Goal: Task Accomplishment & Management: Use online tool/utility

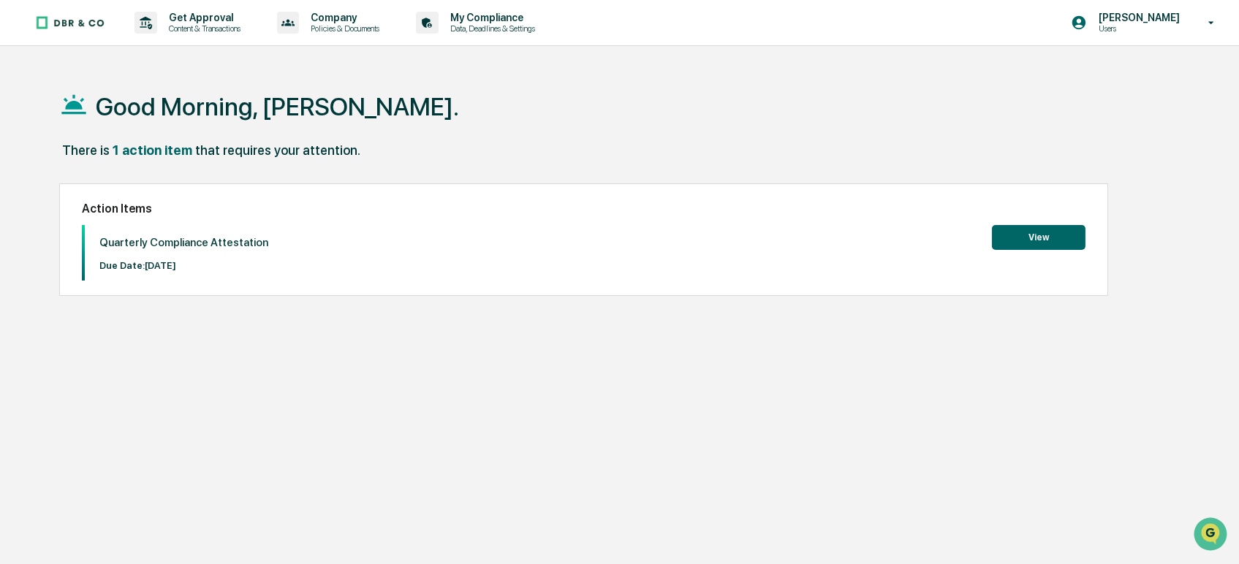
click at [1022, 231] on button "View" at bounding box center [1039, 237] width 94 height 25
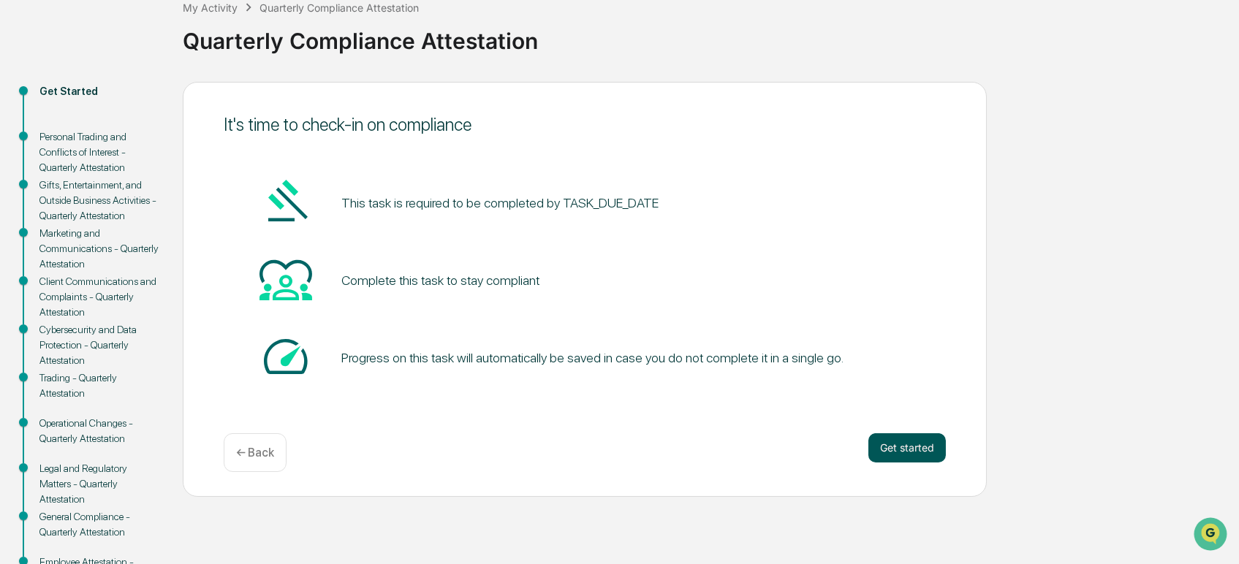
scroll to position [162, 0]
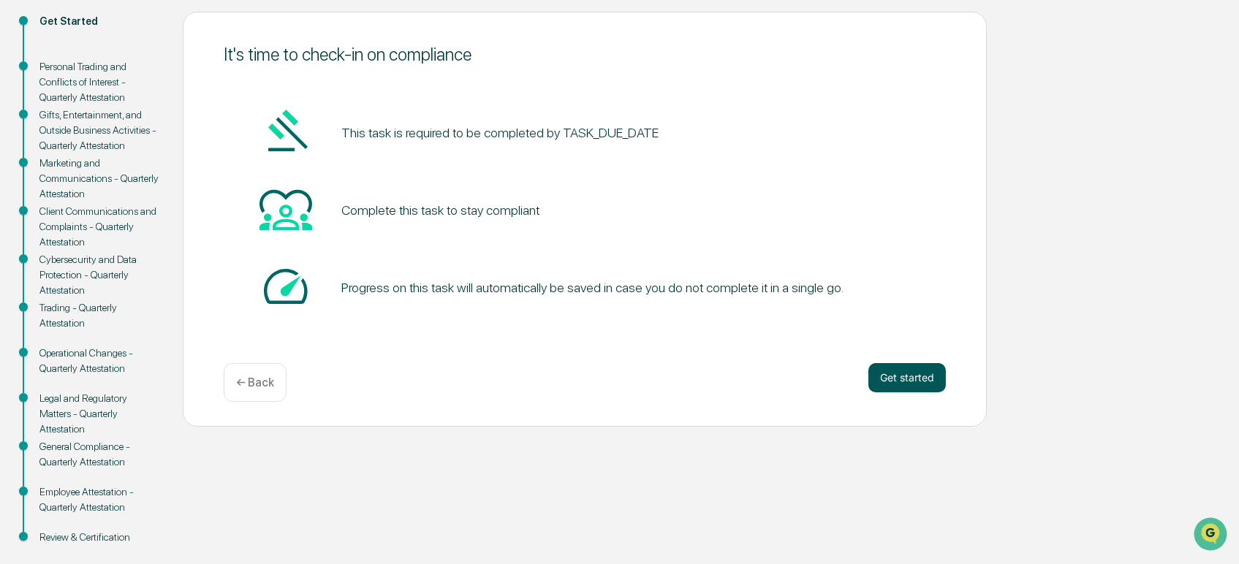
click at [897, 373] on button "Get started" at bounding box center [906, 377] width 77 height 29
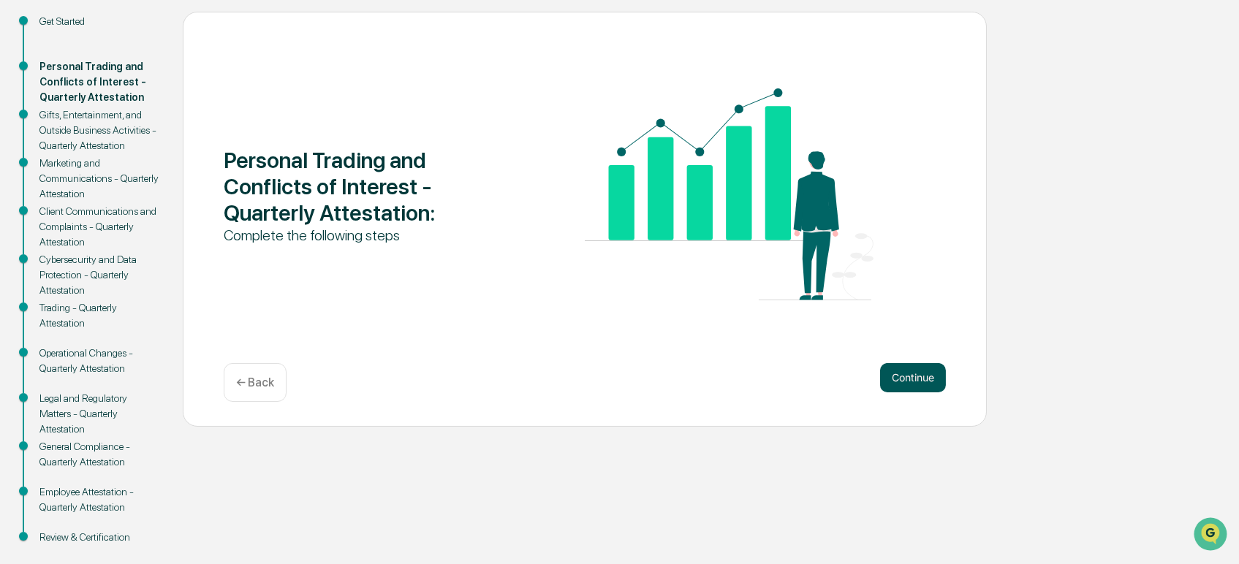
click at [895, 385] on button "Continue" at bounding box center [913, 377] width 66 height 29
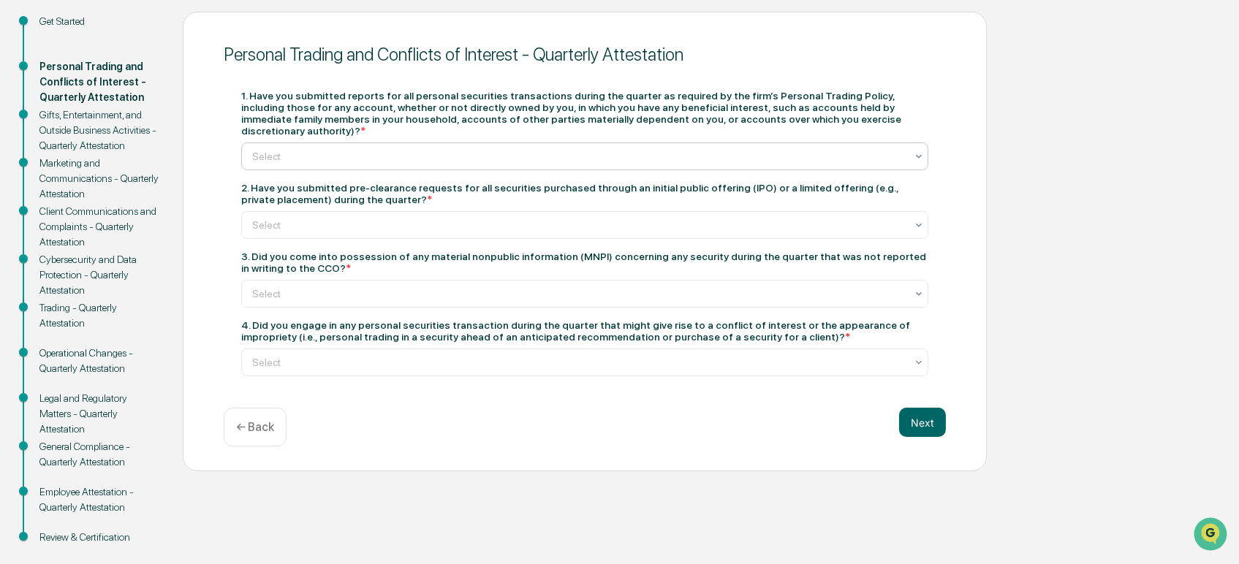
click at [493, 149] on div at bounding box center [578, 156] width 653 height 15
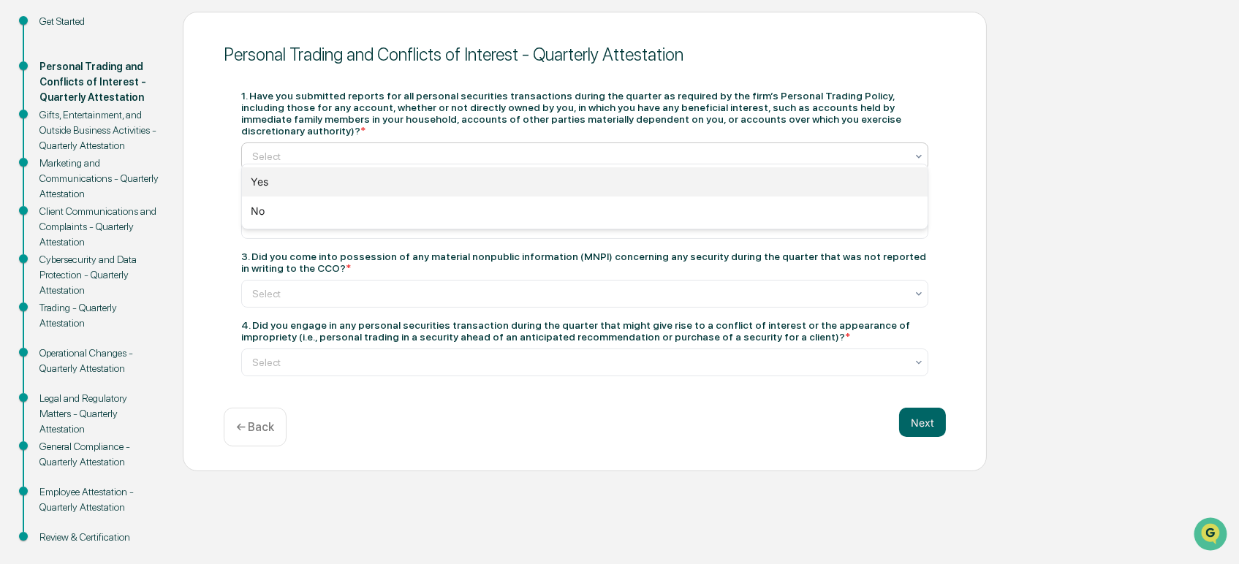
click at [437, 189] on div "Yes" at bounding box center [585, 181] width 686 height 29
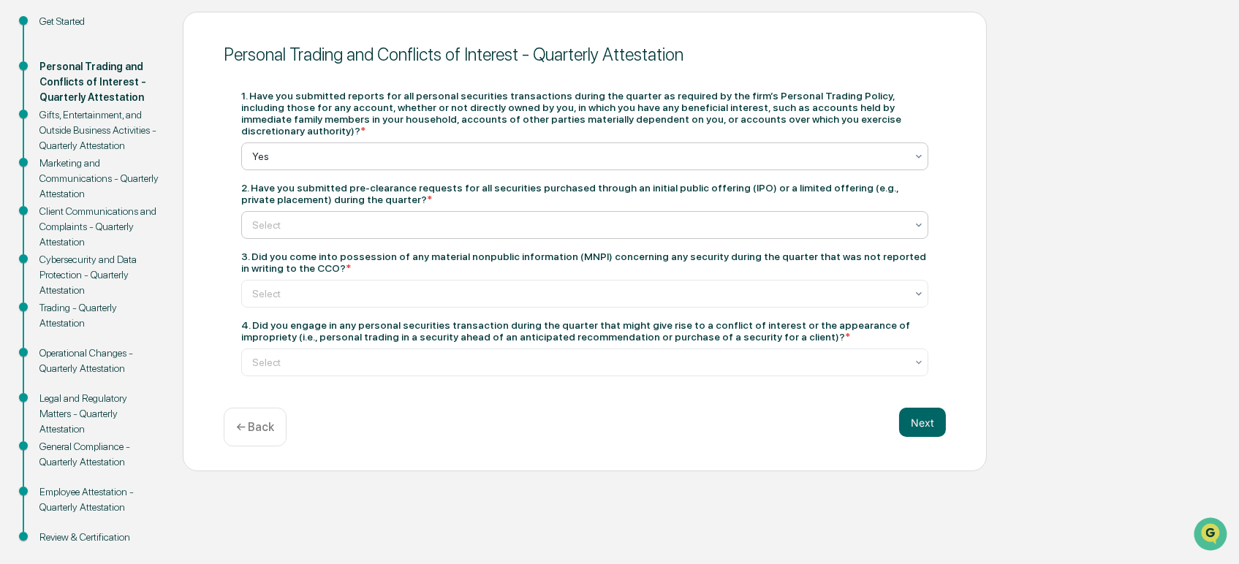
click at [452, 227] on div "Select" at bounding box center [579, 225] width 668 height 20
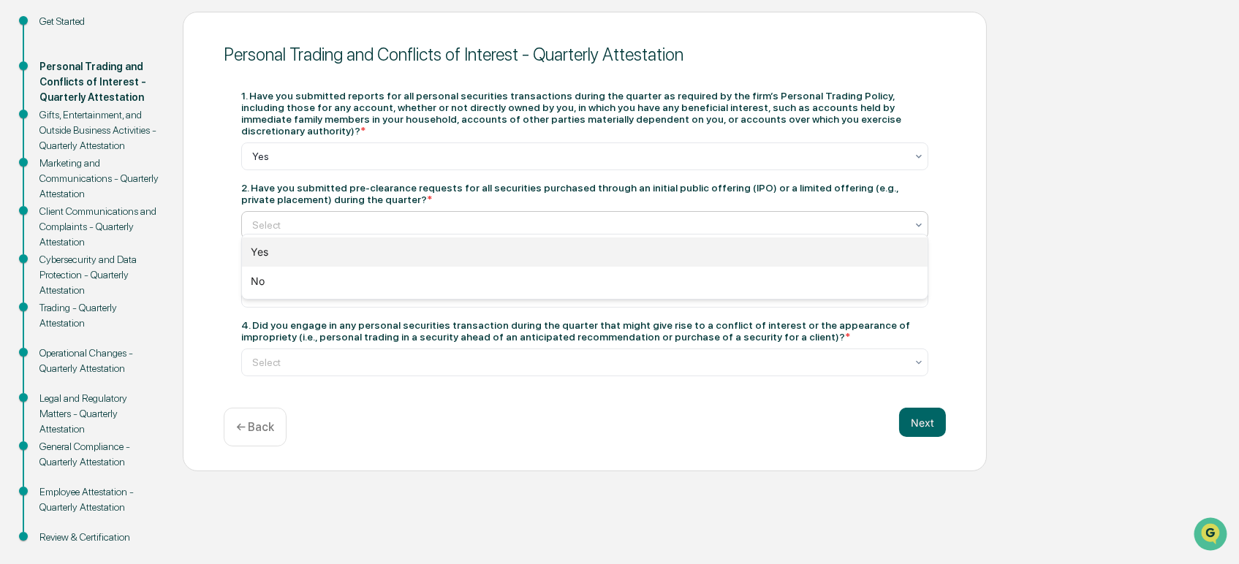
click at [428, 246] on div "Yes" at bounding box center [585, 252] width 686 height 29
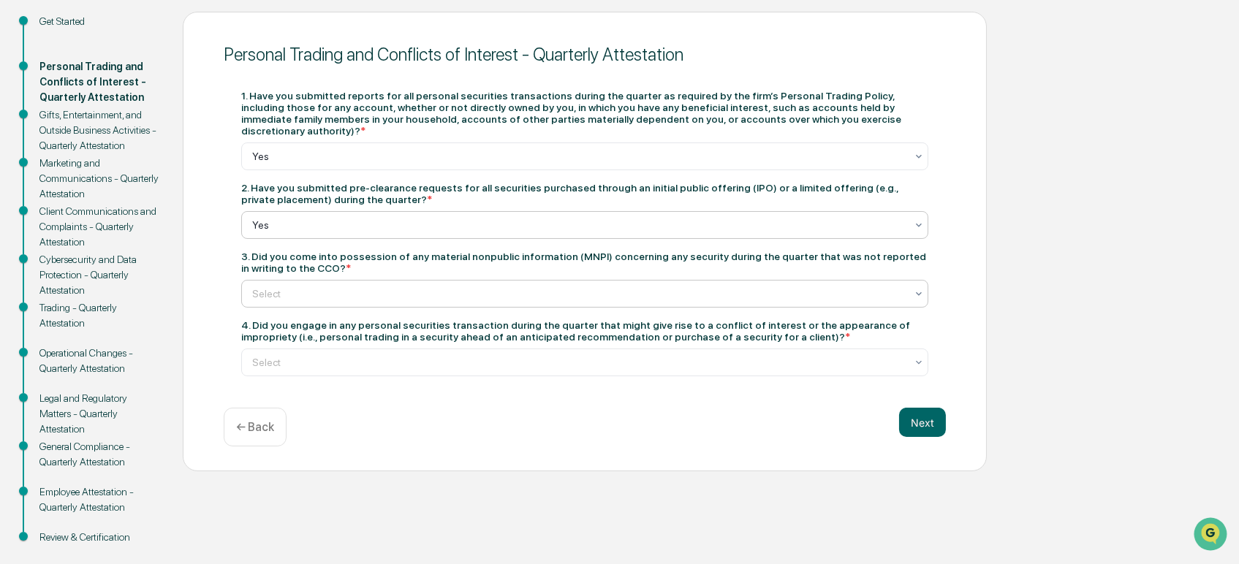
click at [407, 287] on div at bounding box center [578, 294] width 653 height 15
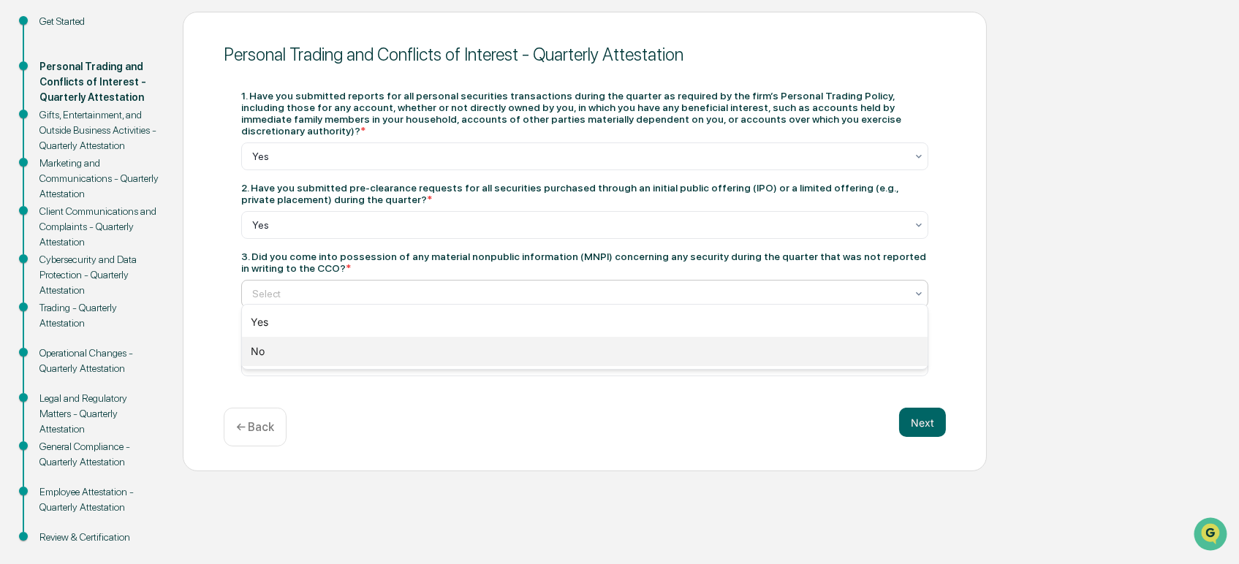
click at [355, 358] on div "No" at bounding box center [585, 351] width 686 height 29
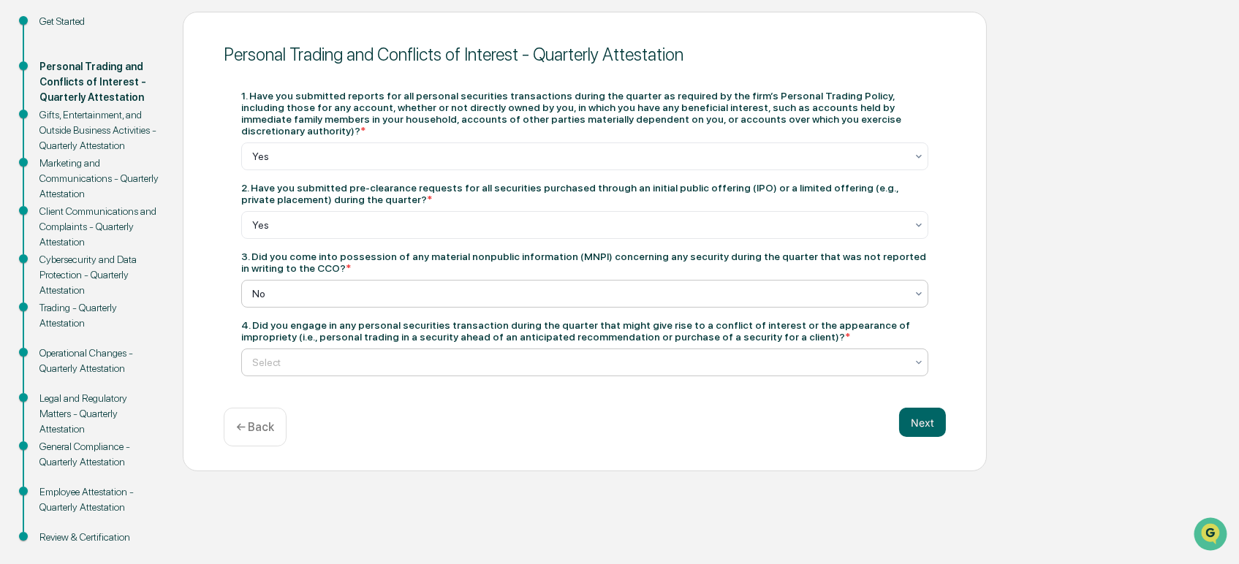
click at [362, 360] on div at bounding box center [578, 362] width 653 height 15
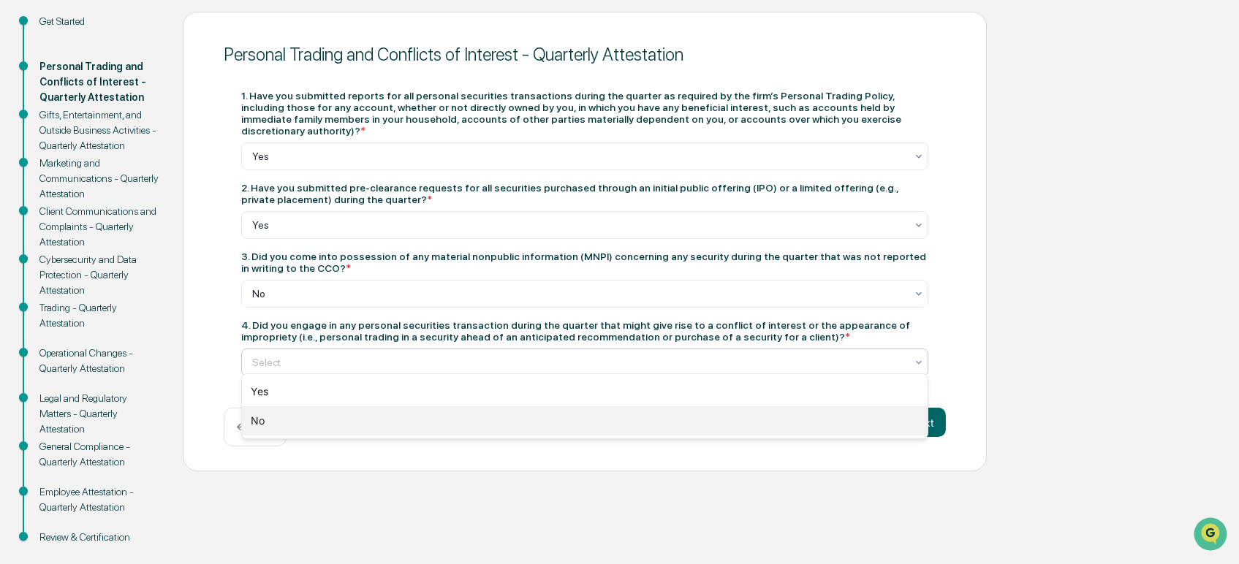
click at [344, 424] on div "No" at bounding box center [585, 420] width 686 height 29
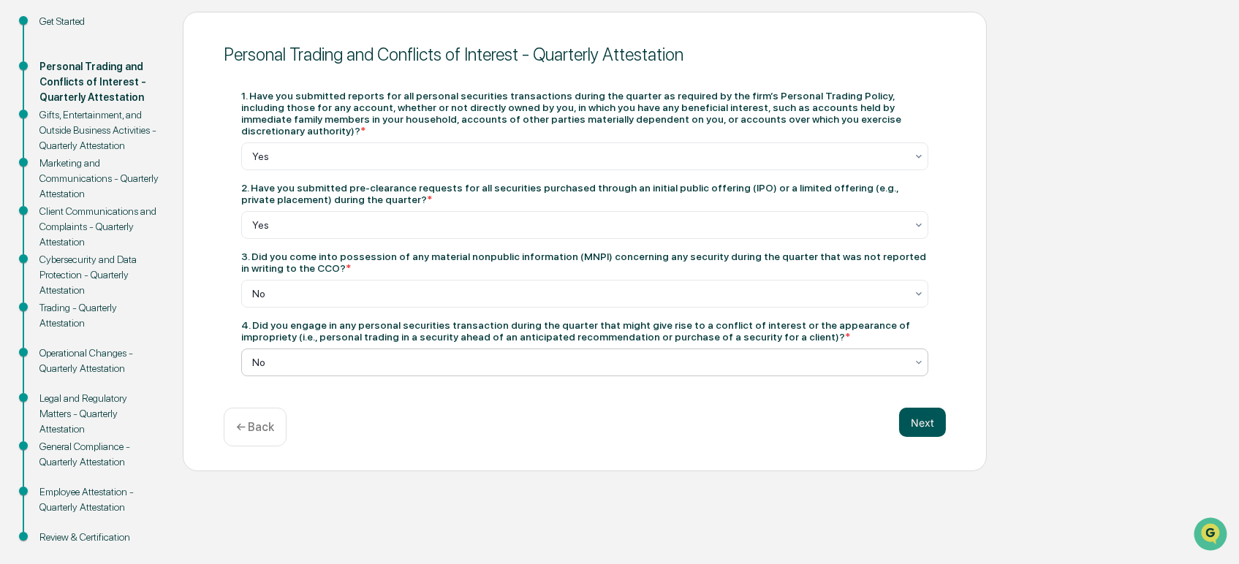
click at [924, 423] on button "Next" at bounding box center [922, 422] width 47 height 29
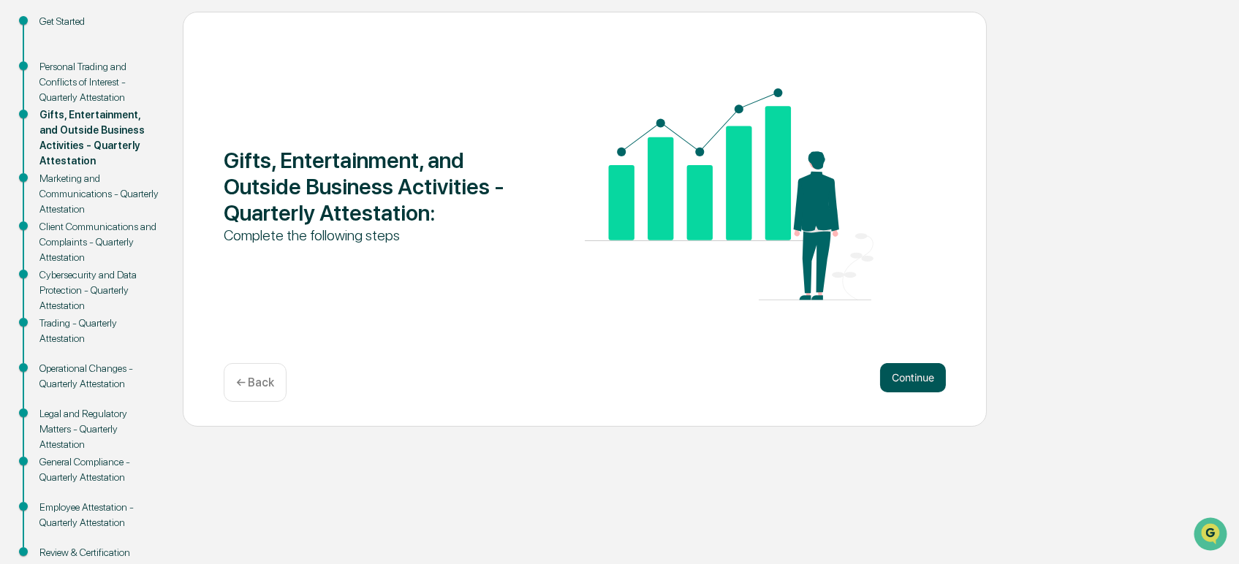
click at [916, 384] on button "Continue" at bounding box center [913, 377] width 66 height 29
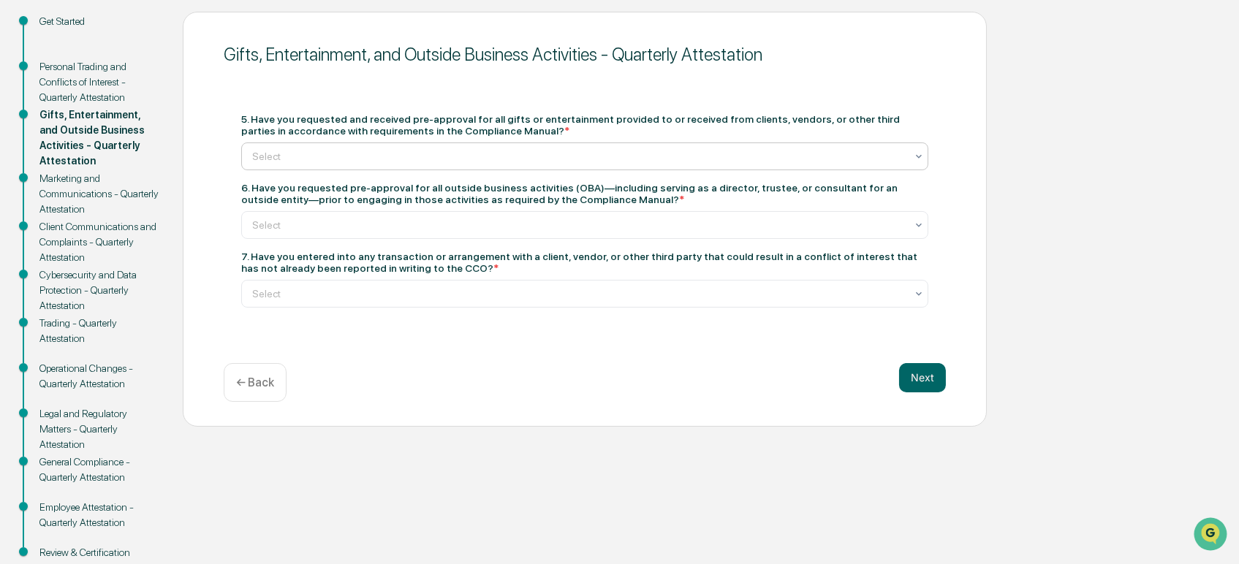
click at [386, 159] on div at bounding box center [578, 156] width 653 height 15
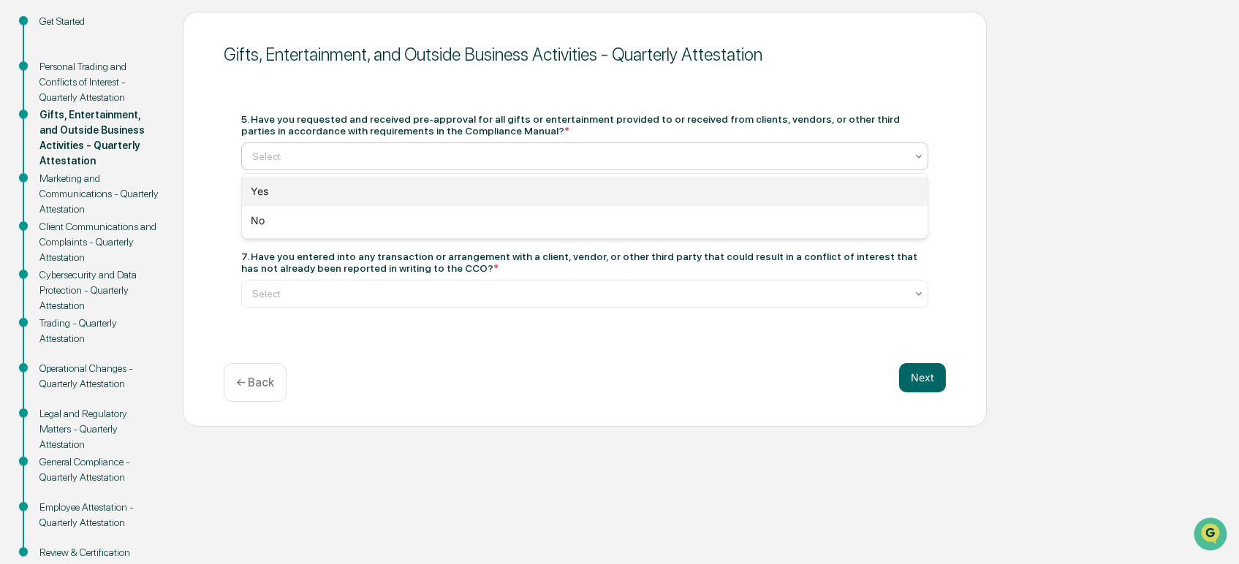
click at [360, 200] on div "Yes" at bounding box center [585, 191] width 686 height 29
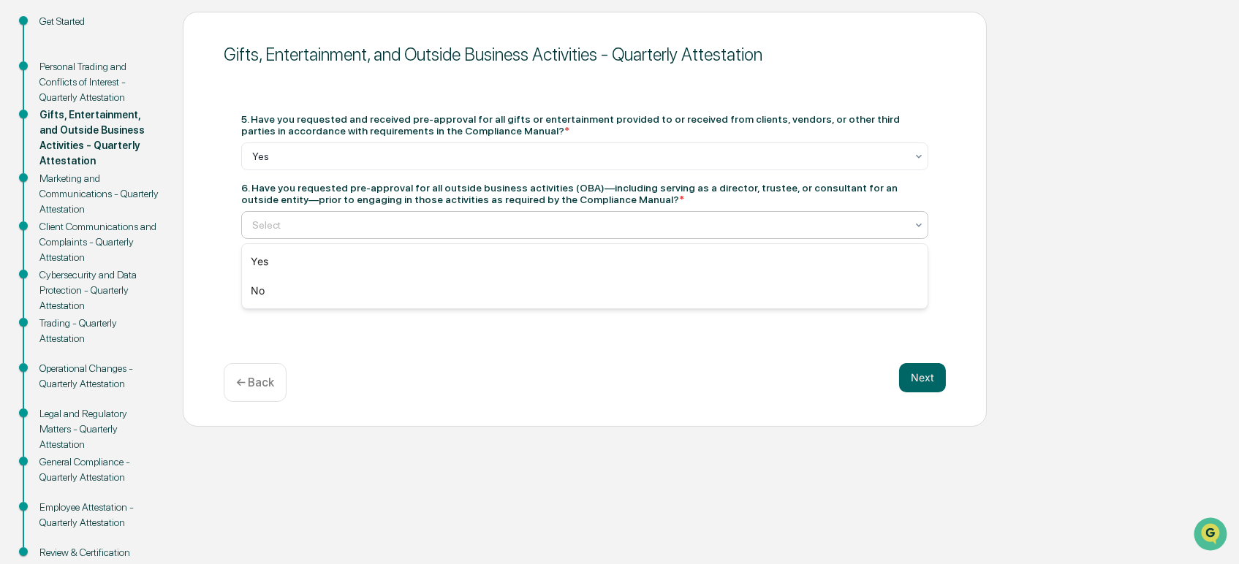
click at [360, 222] on div at bounding box center [578, 225] width 653 height 15
click at [347, 250] on div "Yes" at bounding box center [585, 261] width 686 height 29
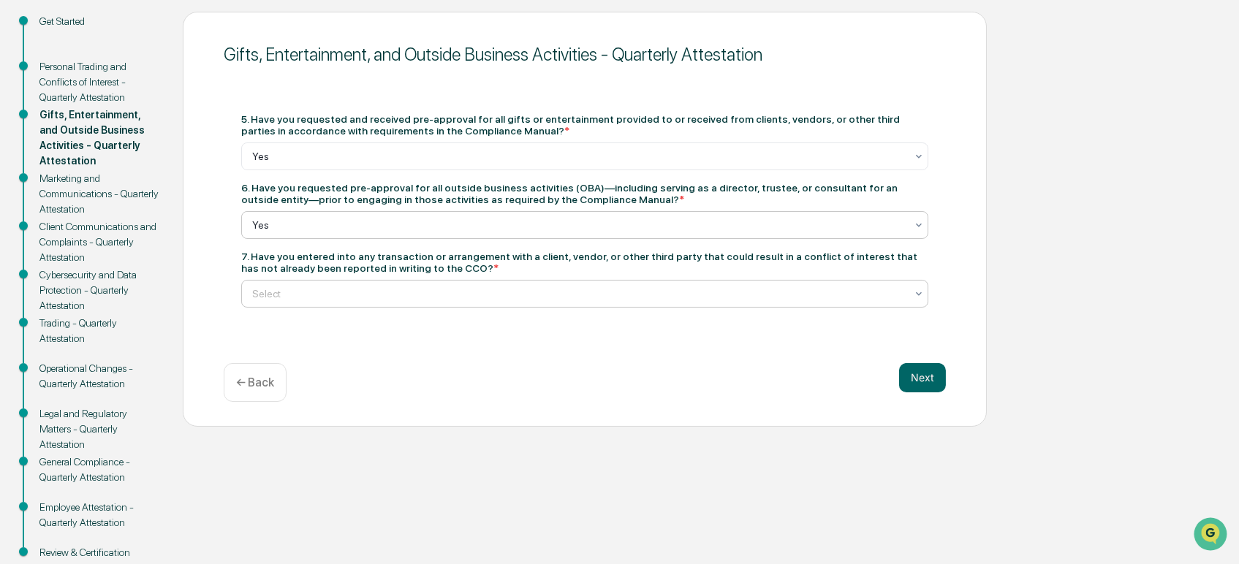
click at [348, 289] on div at bounding box center [578, 294] width 653 height 15
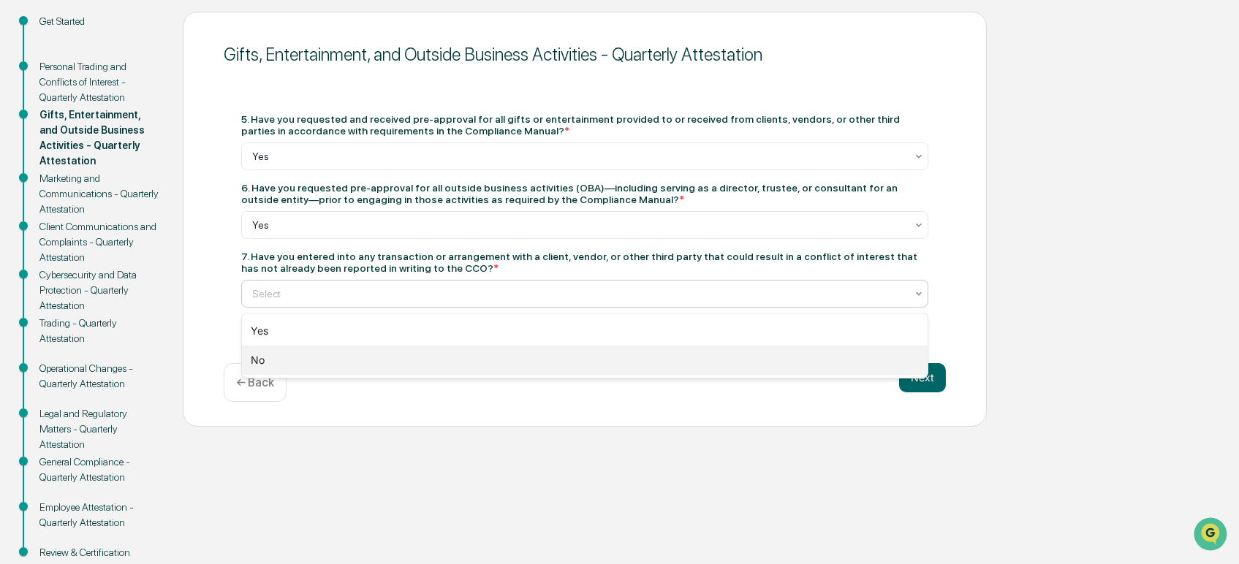
click at [341, 363] on div "No" at bounding box center [585, 360] width 686 height 29
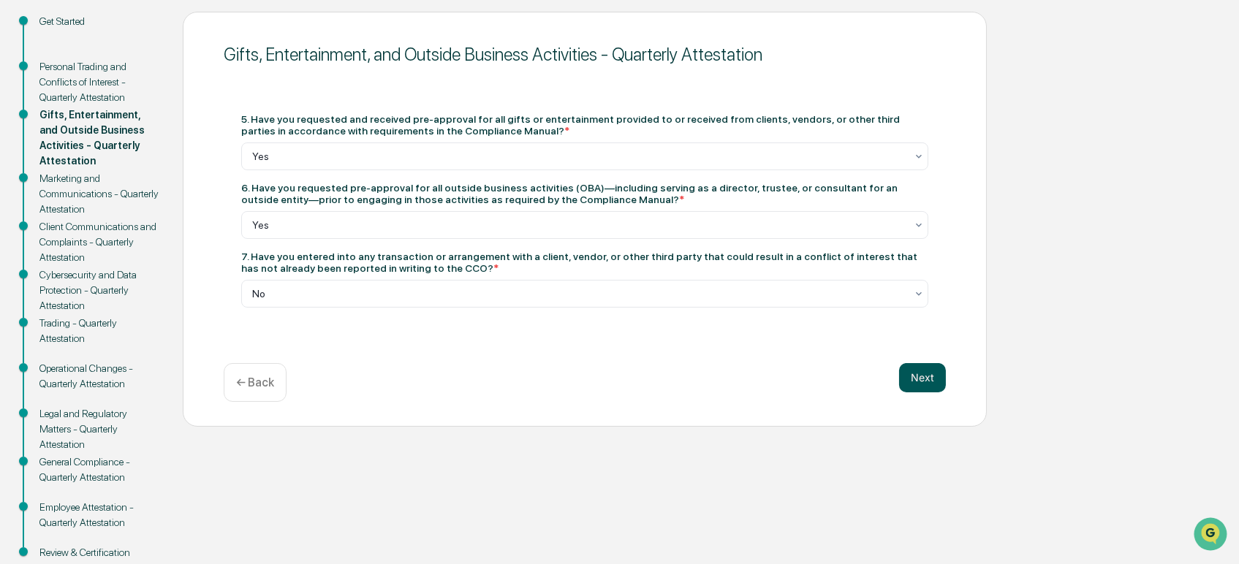
click at [932, 374] on button "Next" at bounding box center [922, 377] width 47 height 29
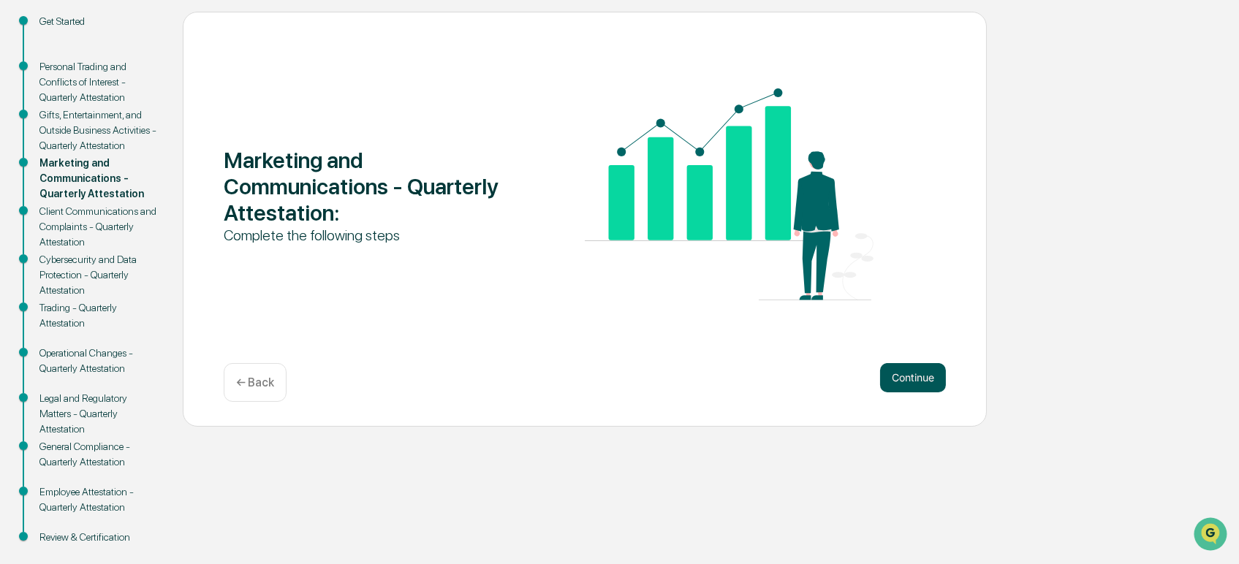
click at [906, 370] on button "Continue" at bounding box center [913, 377] width 66 height 29
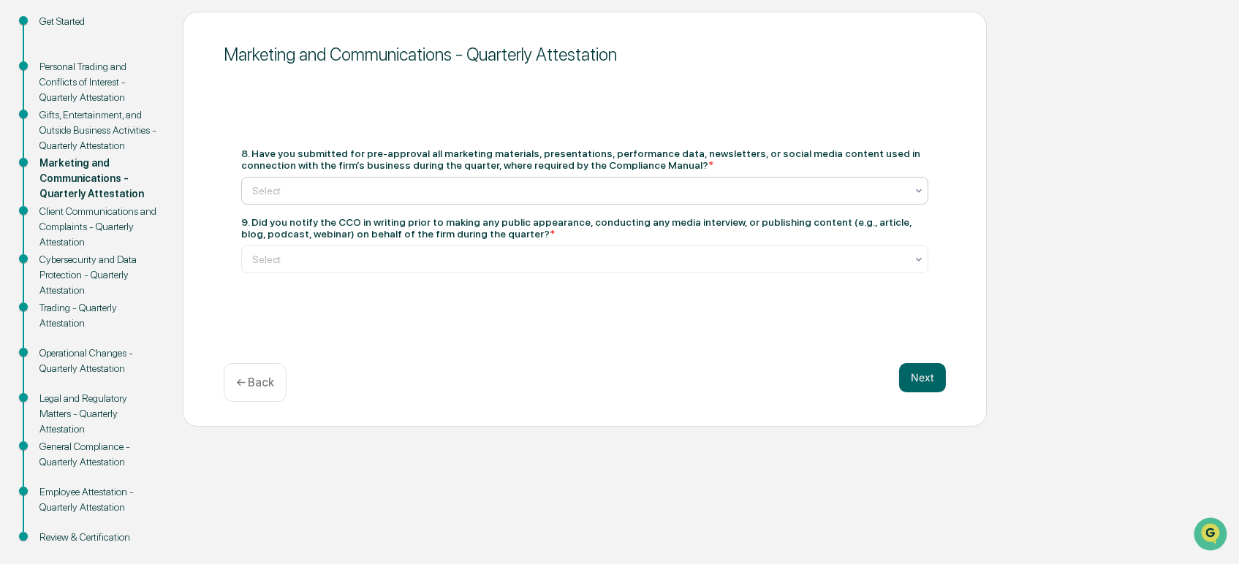
click at [335, 192] on div at bounding box center [578, 190] width 653 height 15
